Goal: Task Accomplishment & Management: Use online tool/utility

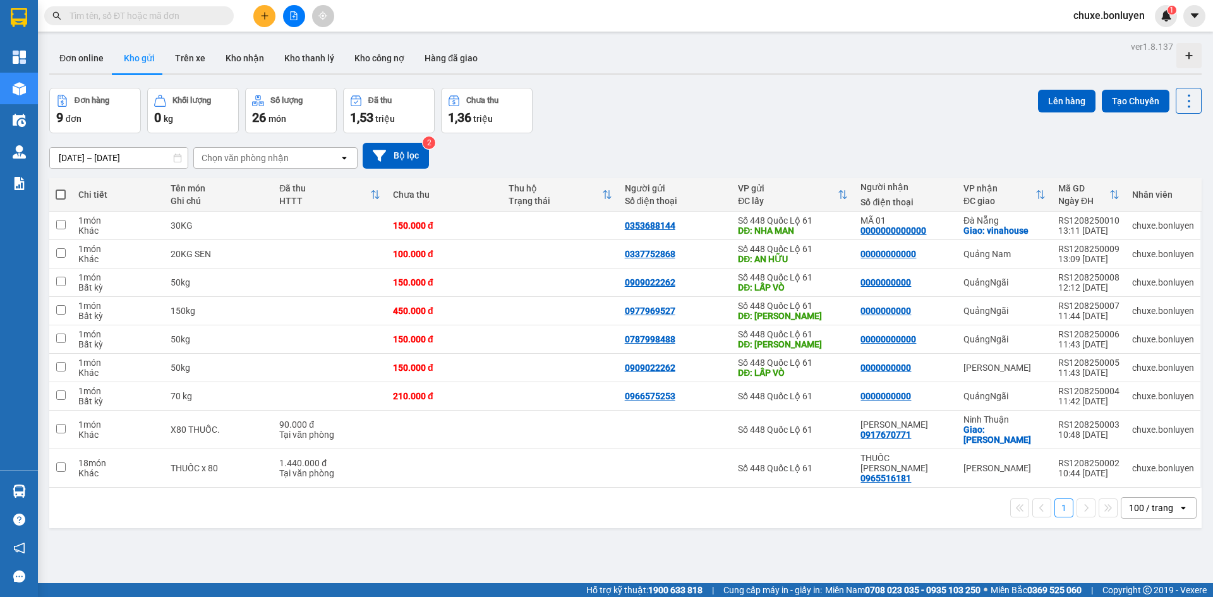
click at [205, 13] on input "text" at bounding box center [144, 16] width 149 height 14
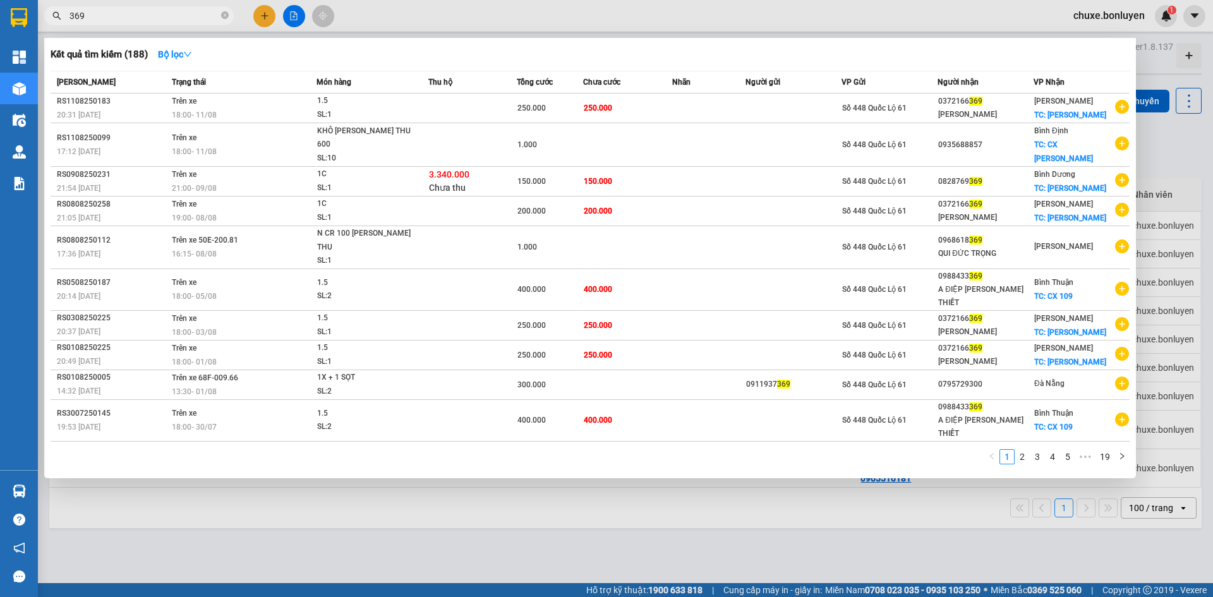
type input "369"
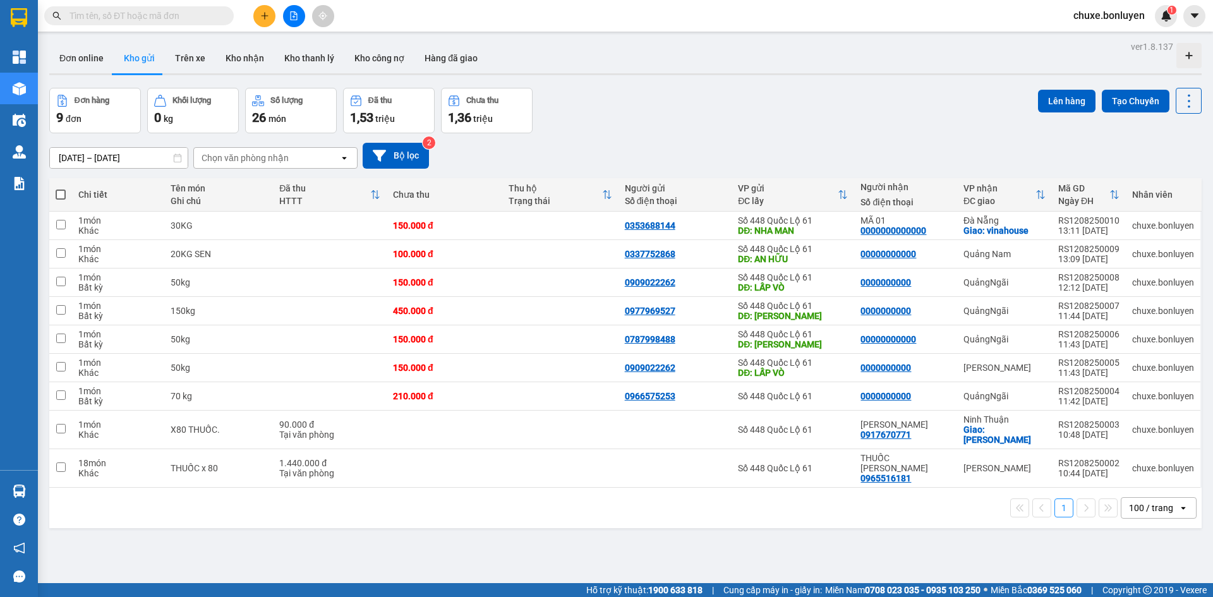
click at [197, 20] on input "text" at bounding box center [144, 16] width 149 height 14
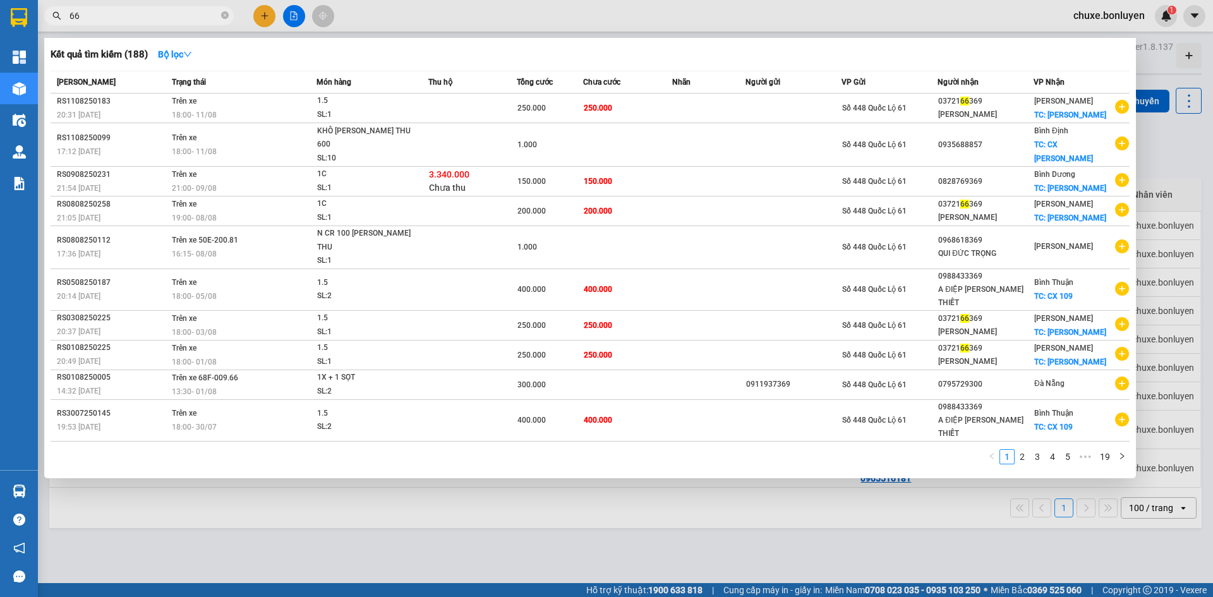
type input "669"
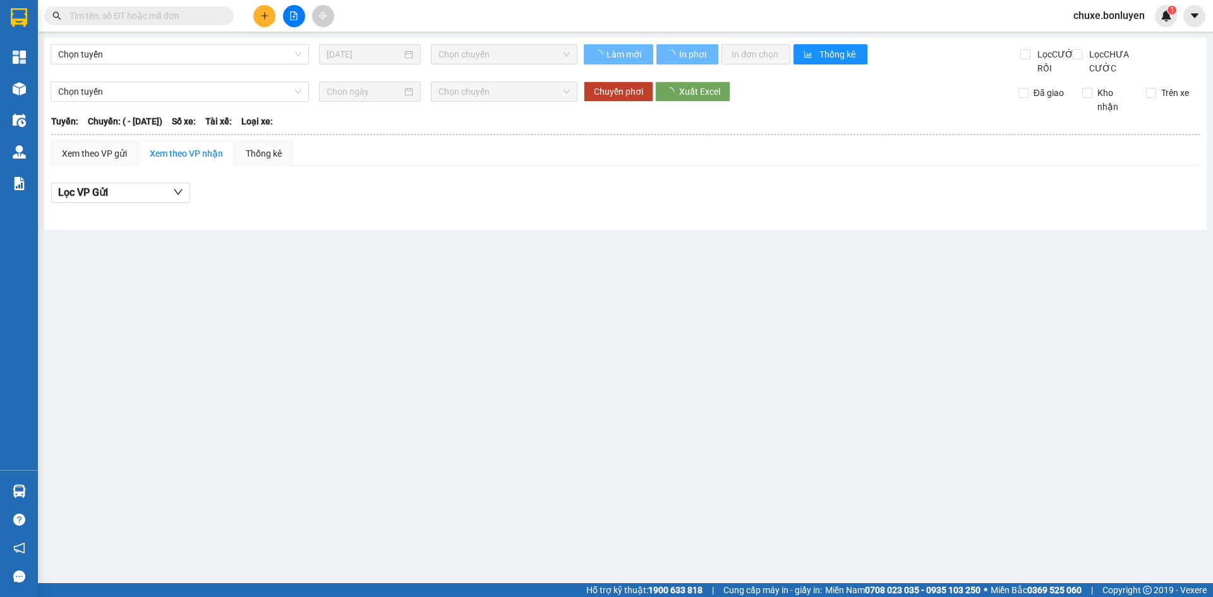
type input "[DATE]"
